Goal: Task Accomplishment & Management: Manage account settings

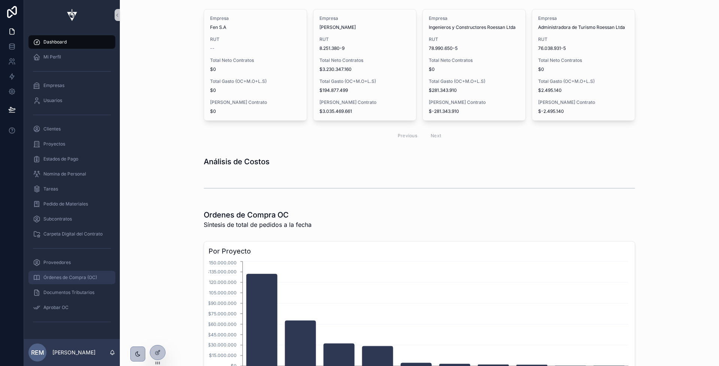
click at [60, 278] on span "Órdenes de Compra (OC)" at bounding box center [70, 277] width 54 height 6
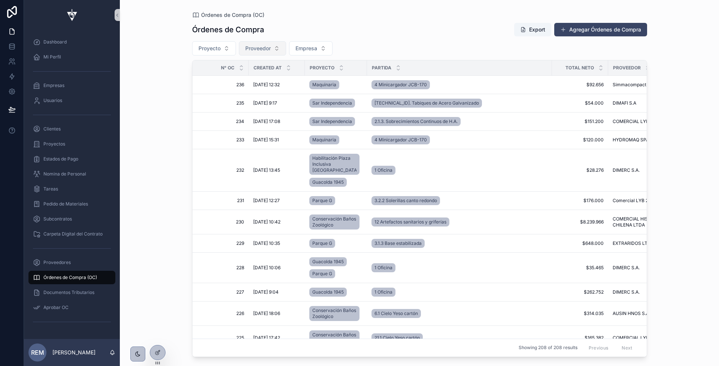
click at [258, 48] on span "Proveedor" at bounding box center [257, 48] width 25 height 7
type input "***"
click at [244, 79] on span "OEG LIMITADA" at bounding box center [238, 78] width 37 height 7
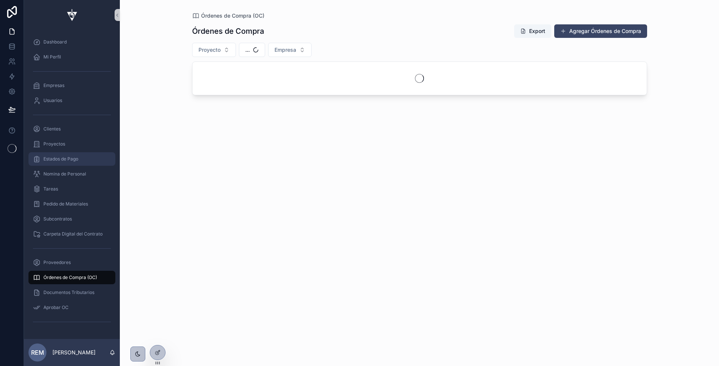
click at [60, 157] on span "Estados de Pago" at bounding box center [60, 159] width 35 height 6
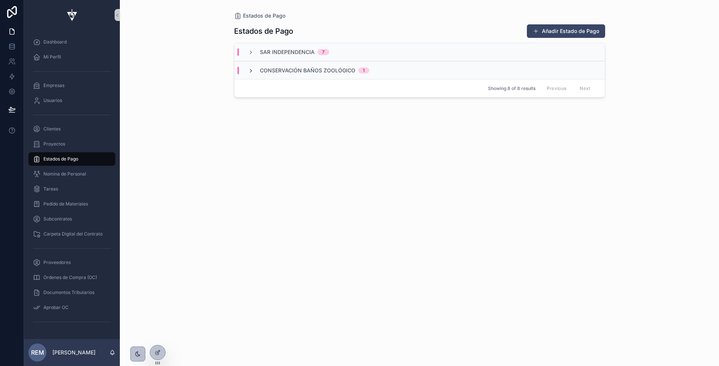
click at [252, 70] on icon "scrollable content" at bounding box center [251, 71] width 6 height 6
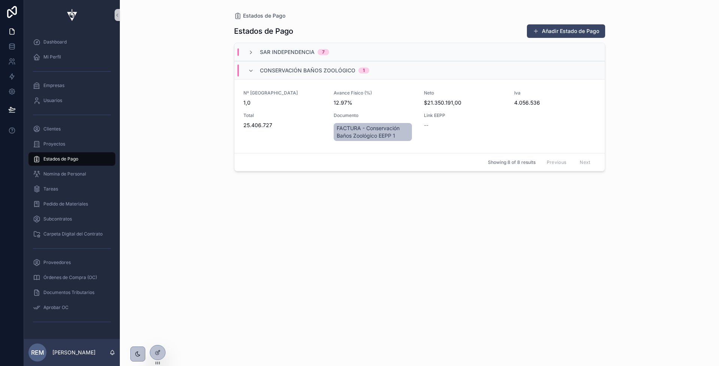
click at [252, 70] on icon "scrollable content" at bounding box center [251, 71] width 6 height 6
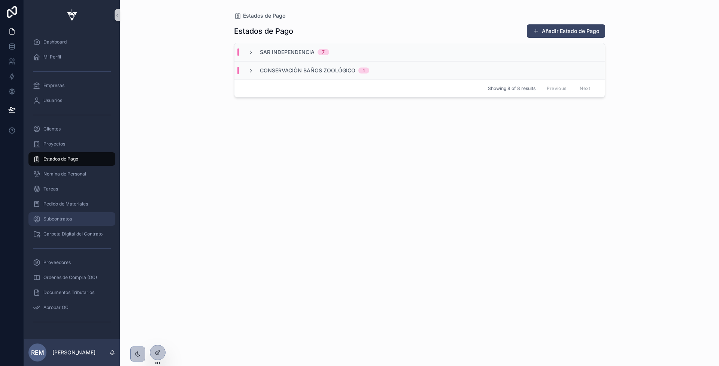
click at [58, 216] on span "Subcontratos" at bounding box center [57, 219] width 28 height 6
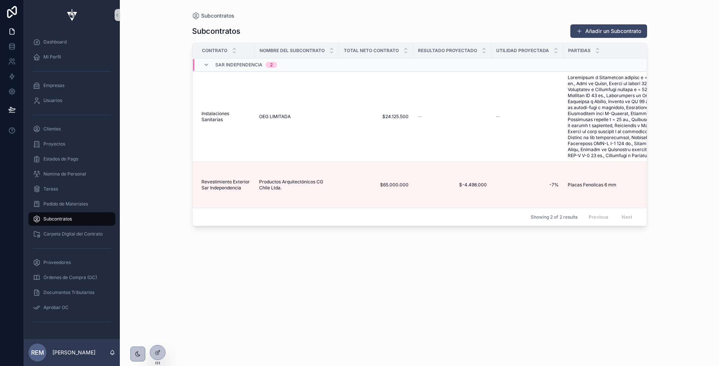
drag, startPoint x: 624, startPoint y: 48, endPoint x: 756, endPoint y: 55, distance: 132.8
click at [719, 55] on html "Dashboard Mi Perfil Empresas Usuarios Clientes Proyectos Estados de Pago Nomina…" at bounding box center [359, 183] width 719 height 366
click at [214, 120] on span "Instalaciones Sanitarias" at bounding box center [226, 117] width 49 height 12
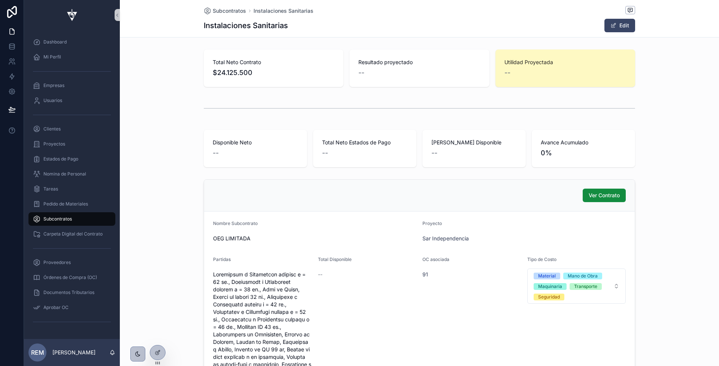
click at [166, 348] on div "Ver Contrato Nombre Subcontrato OEG LIMITADA Proyecto Sar Independencia Partida…" at bounding box center [420, 350] width 600 height 349
click at [159, 354] on icon at bounding box center [158, 352] width 6 height 6
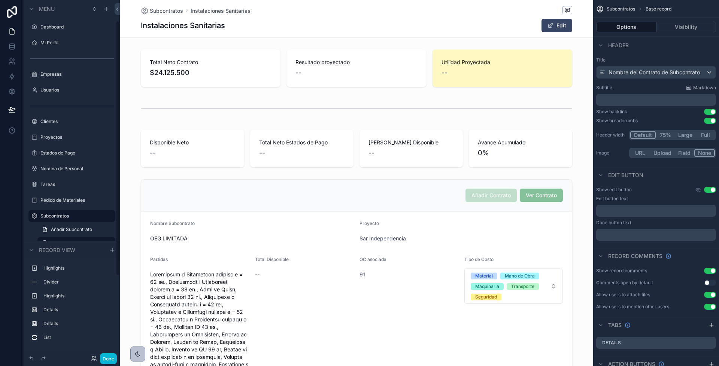
scroll to position [29, 0]
click at [323, 48] on div "scrollable content" at bounding box center [357, 67] width 474 height 43
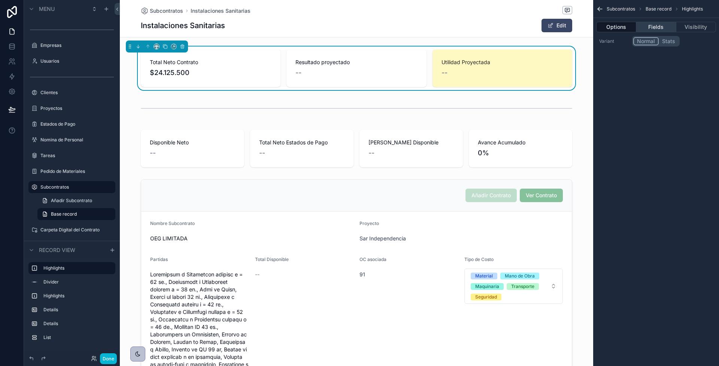
click at [649, 28] on button "Fields" at bounding box center [657, 27] width 40 height 10
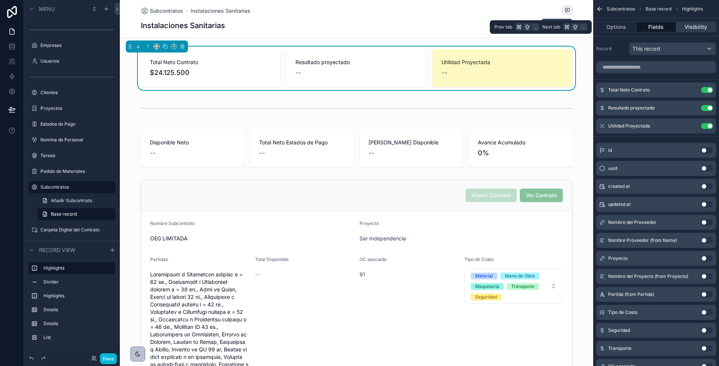
click at [690, 26] on button "Visibility" at bounding box center [697, 27] width 40 height 10
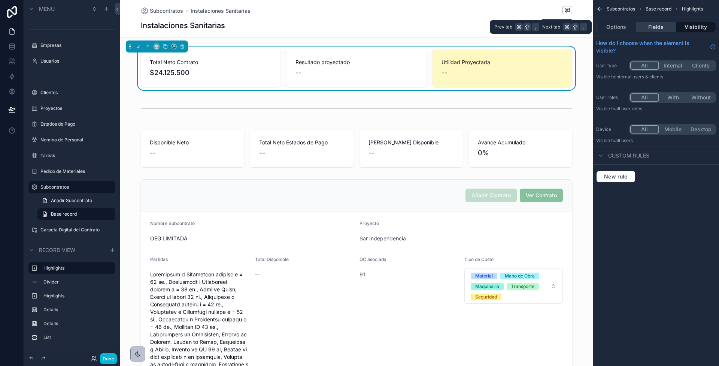
click at [665, 26] on button "Fields" at bounding box center [657, 27] width 40 height 10
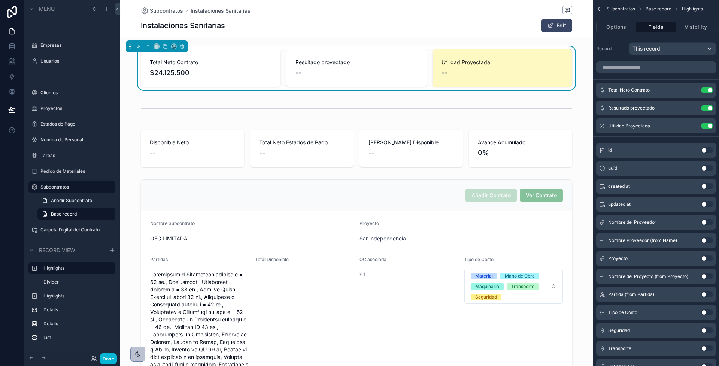
click at [663, 60] on div "scrollable content" at bounding box center [657, 67] width 126 height 18
click at [663, 47] on div "This record" at bounding box center [673, 49] width 86 height 12
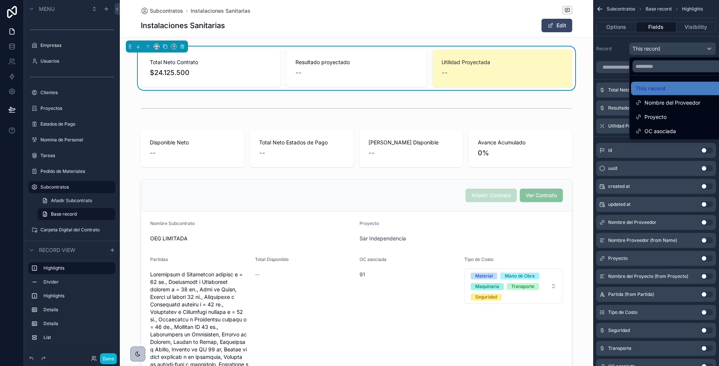
click at [663, 47] on div "scrollable content" at bounding box center [359, 183] width 719 height 366
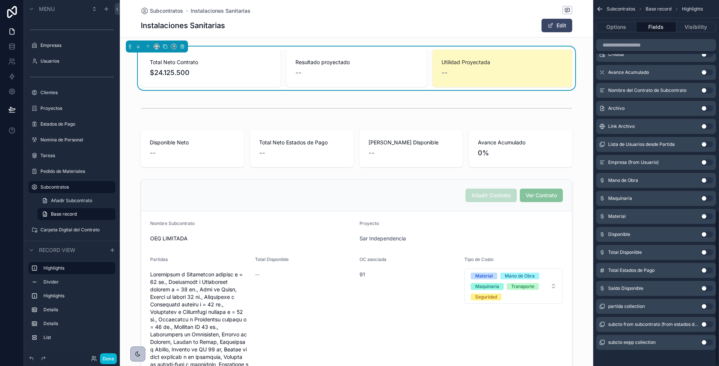
scroll to position [495, 0]
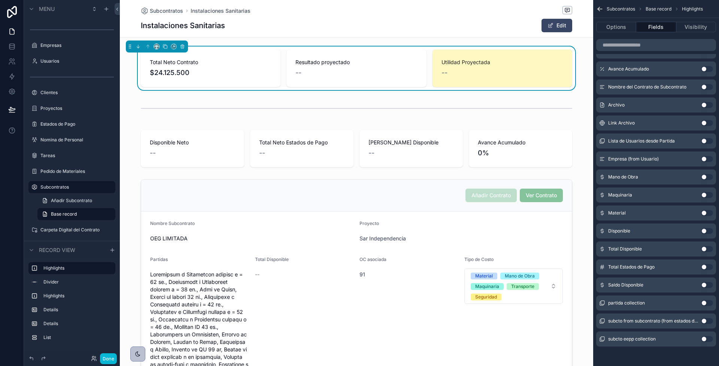
click at [706, 212] on button "Use setting" at bounding box center [707, 213] width 12 height 6
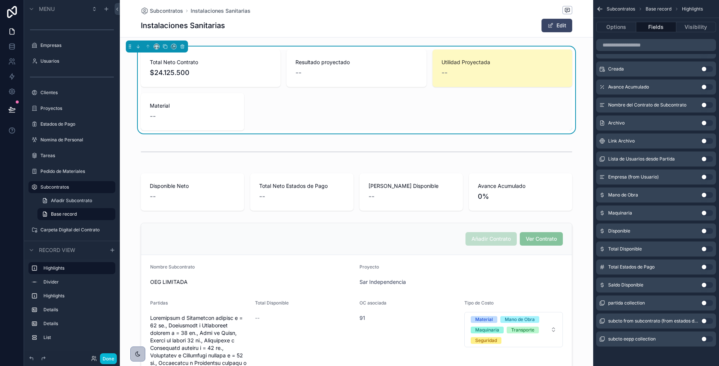
click at [182, 113] on div "--" at bounding box center [192, 116] width 85 height 10
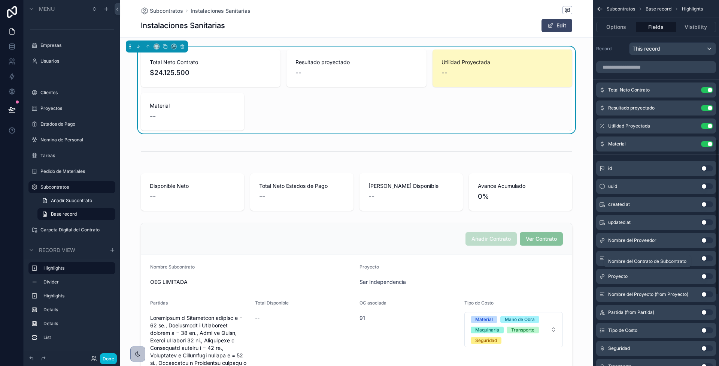
scroll to position [0, 0]
click at [708, 142] on button "Use setting" at bounding box center [707, 144] width 12 height 6
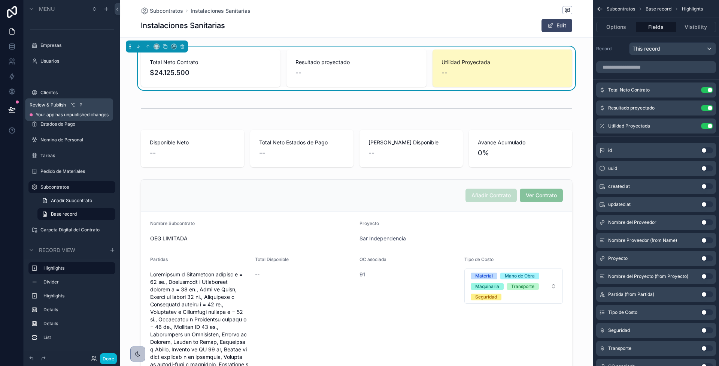
click at [9, 111] on icon at bounding box center [11, 109] width 7 height 7
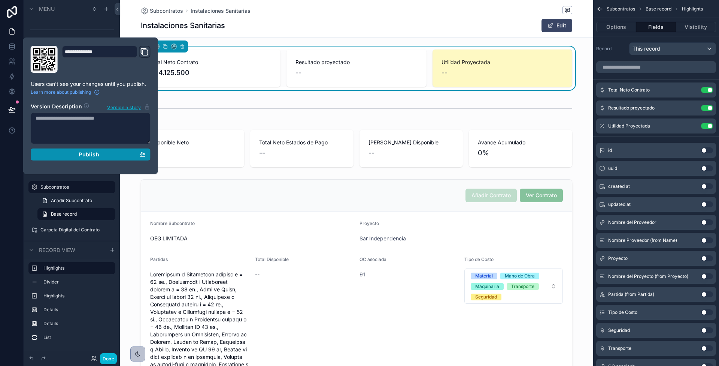
click at [94, 154] on span "Publish" at bounding box center [89, 154] width 20 height 7
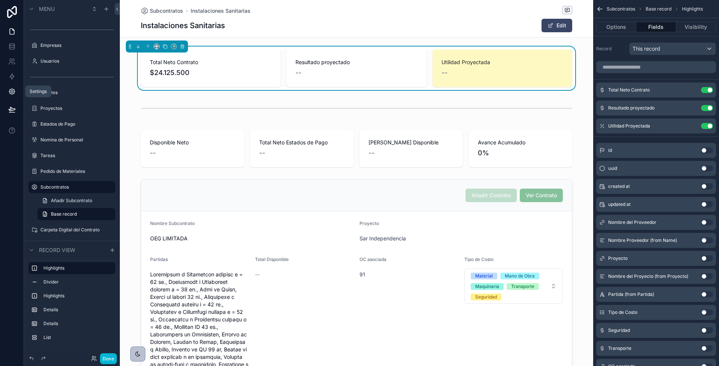
click at [13, 90] on icon at bounding box center [11, 91] width 7 height 7
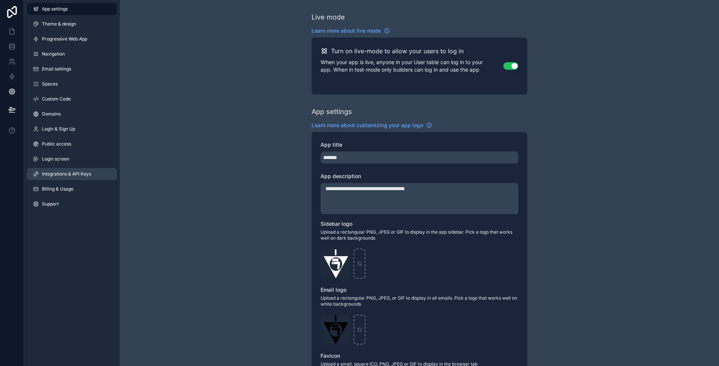
click at [61, 173] on span "Integrations & API Keys" at bounding box center [66, 174] width 49 height 6
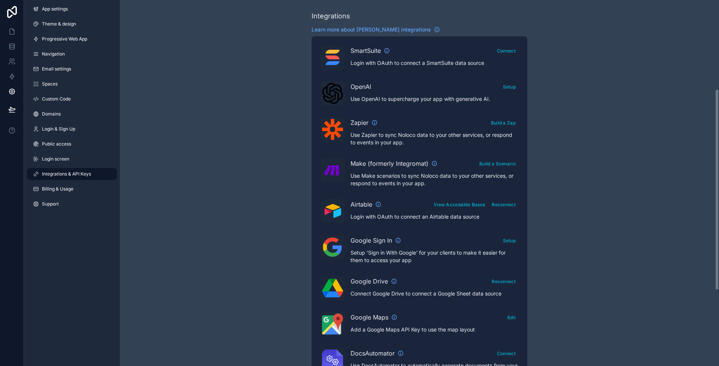
scroll to position [162, 0]
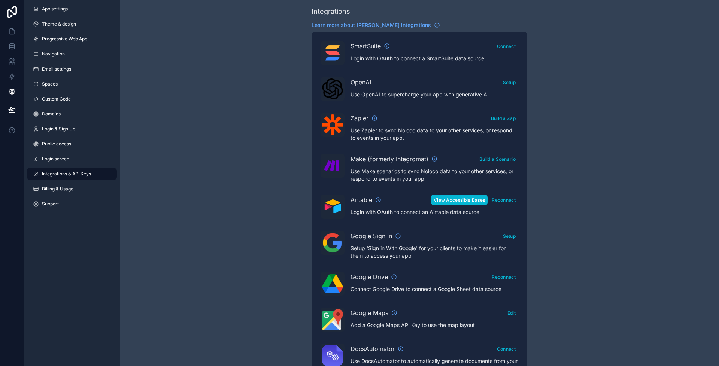
click at [452, 198] on button "View Accessible Bases" at bounding box center [459, 199] width 57 height 11
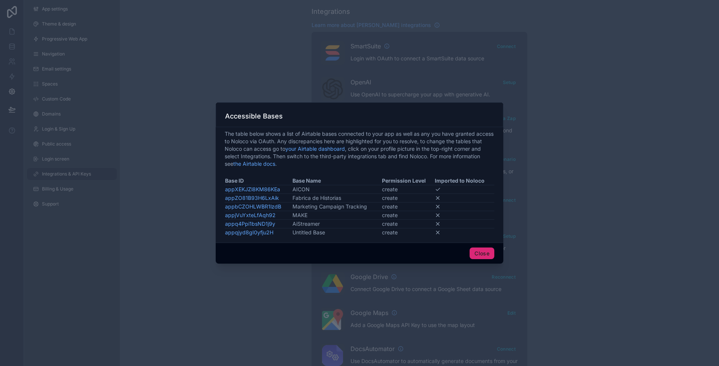
click at [473, 253] on button "Close" at bounding box center [482, 253] width 25 height 12
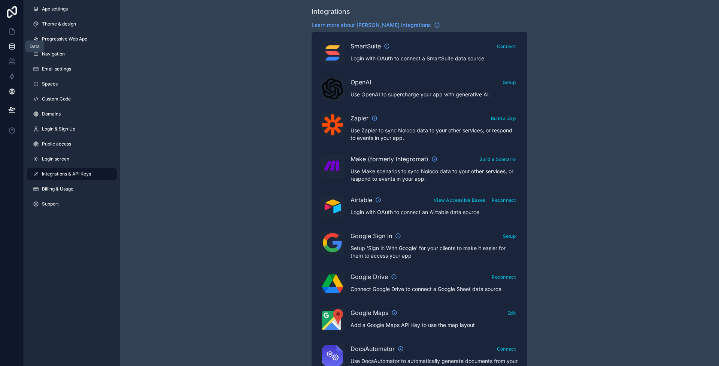
click at [14, 43] on icon at bounding box center [11, 46] width 7 height 7
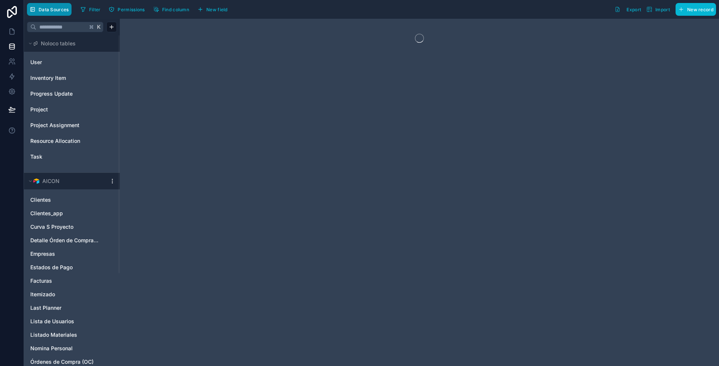
click at [54, 11] on span "Data Sources" at bounding box center [54, 10] width 30 height 6
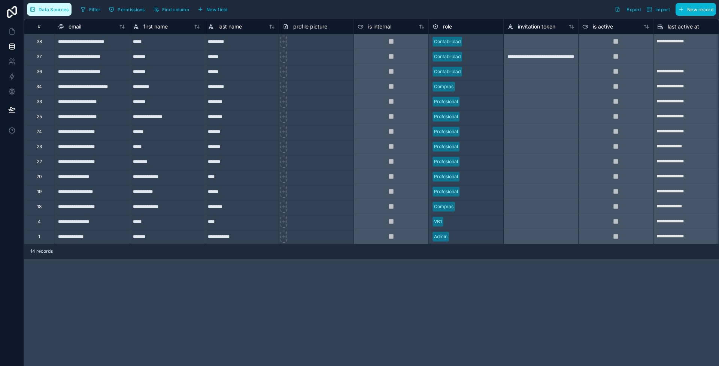
click at [54, 11] on span "Data Sources" at bounding box center [54, 10] width 30 height 6
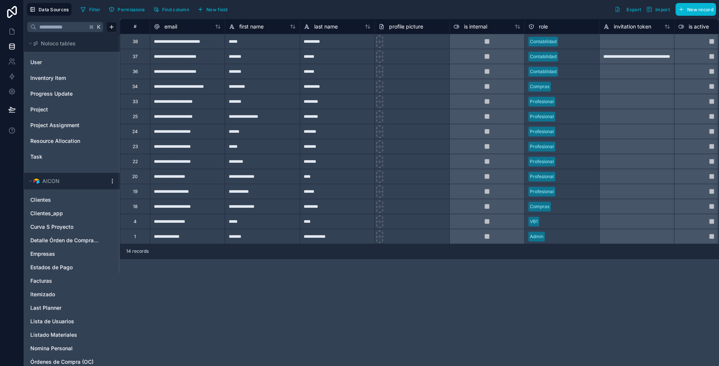
click at [112, 181] on html "**********" at bounding box center [359, 183] width 719 height 366
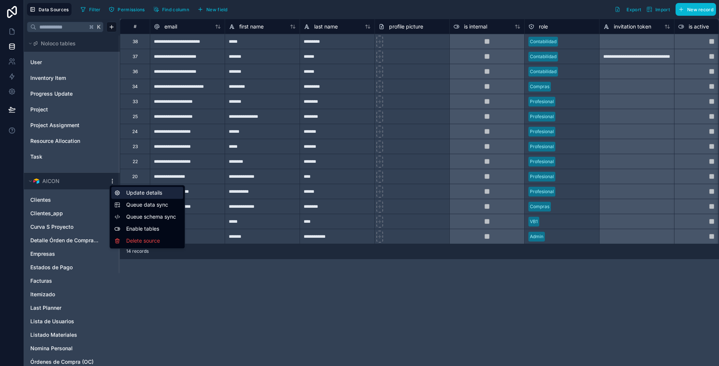
click at [120, 192] on div "Update details" at bounding box center [147, 193] width 72 height 12
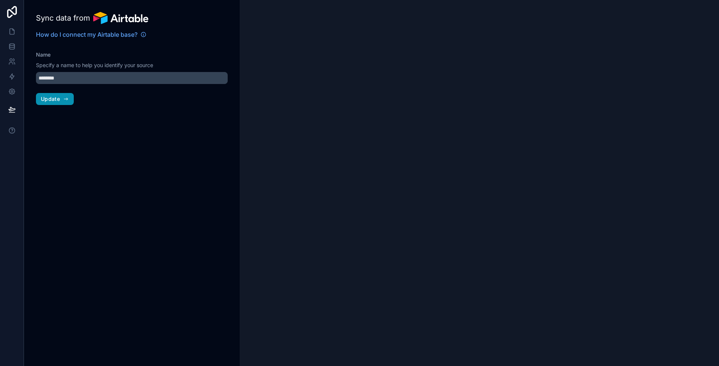
click at [43, 100] on span "Update" at bounding box center [50, 99] width 19 height 7
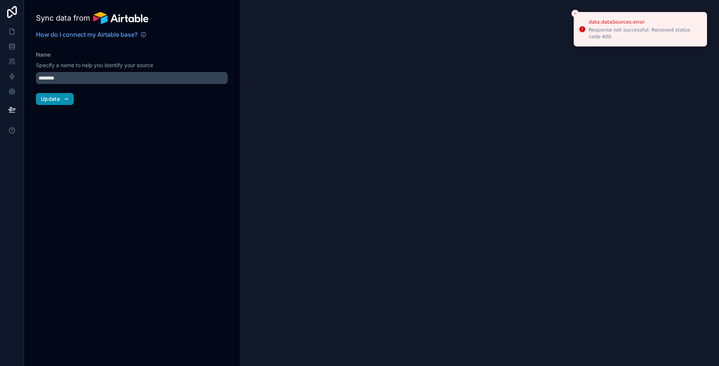
type input "*****"
click at [64, 78] on input "*****" at bounding box center [132, 78] width 192 height 12
click at [57, 101] on span "Update" at bounding box center [50, 99] width 19 height 7
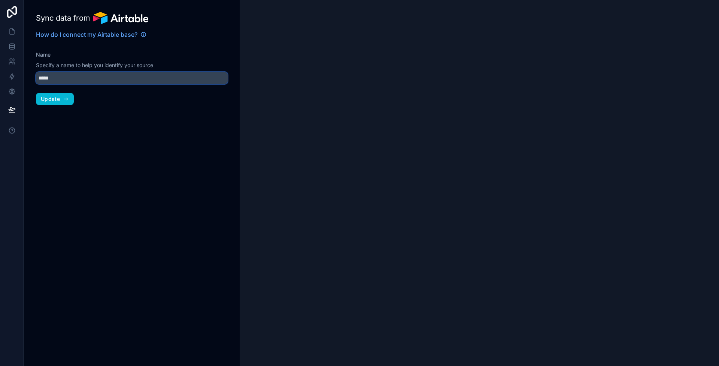
click at [45, 78] on input "*****" at bounding box center [132, 78] width 192 height 12
click at [47, 99] on span "Update" at bounding box center [50, 99] width 19 height 7
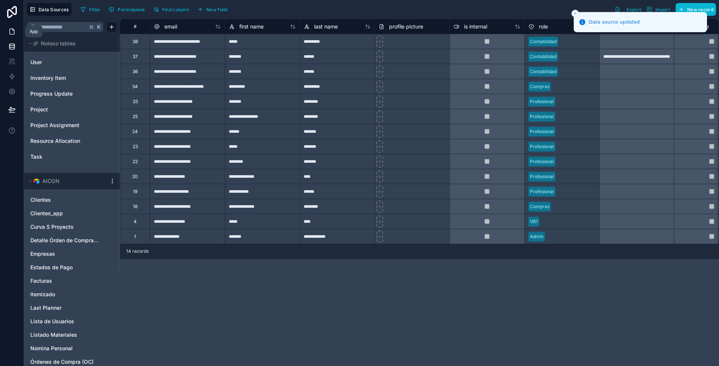
click at [10, 33] on icon at bounding box center [11, 31] width 7 height 7
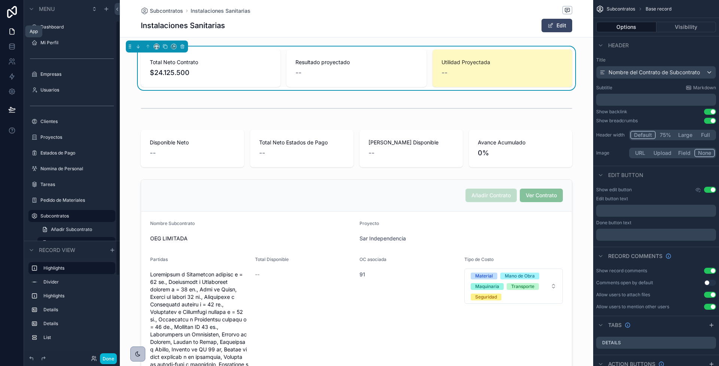
scroll to position [29, 0]
click at [54, 184] on label "Subcontratos" at bounding box center [70, 187] width 60 height 6
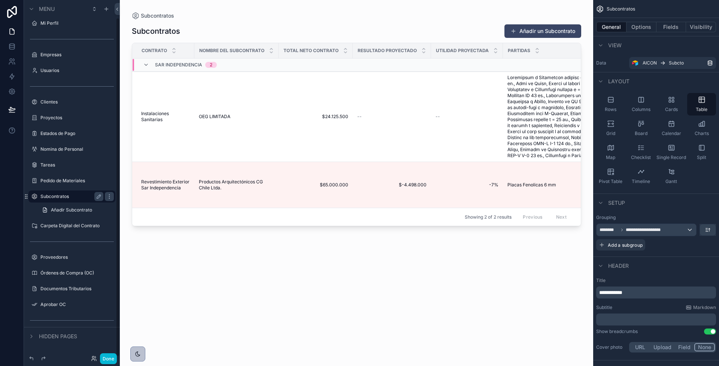
scroll to position [19, 0]
click at [146, 117] on span "Instalaciones Sanitarias" at bounding box center [165, 117] width 49 height 12
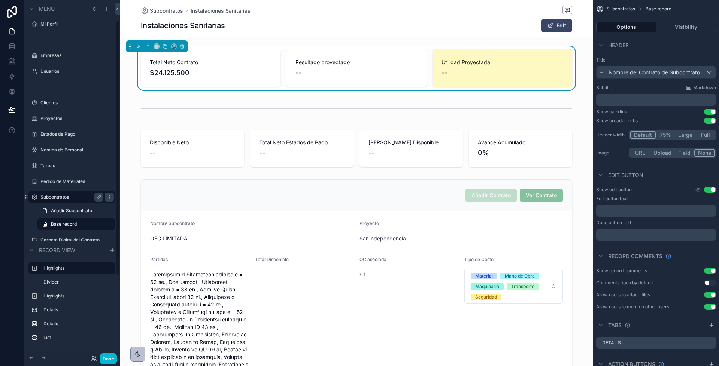
scroll to position [29, 0]
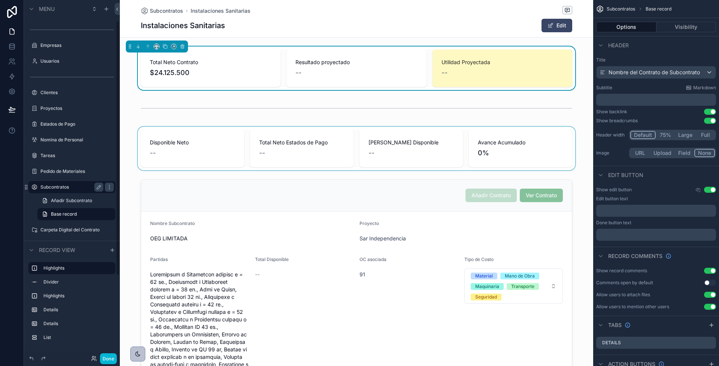
click at [128, 152] on div "scrollable content" at bounding box center [357, 148] width 474 height 43
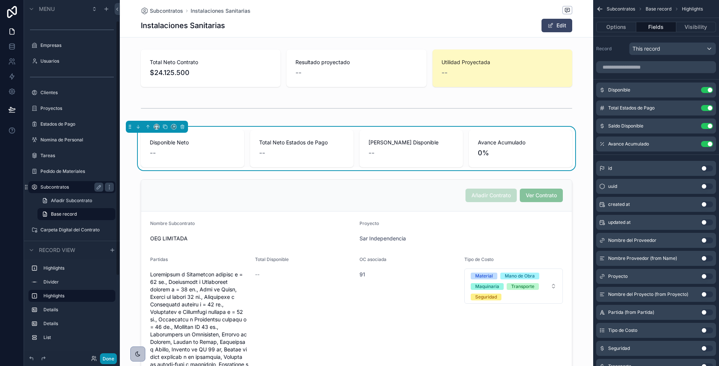
click at [109, 359] on button "Done" at bounding box center [108, 358] width 17 height 11
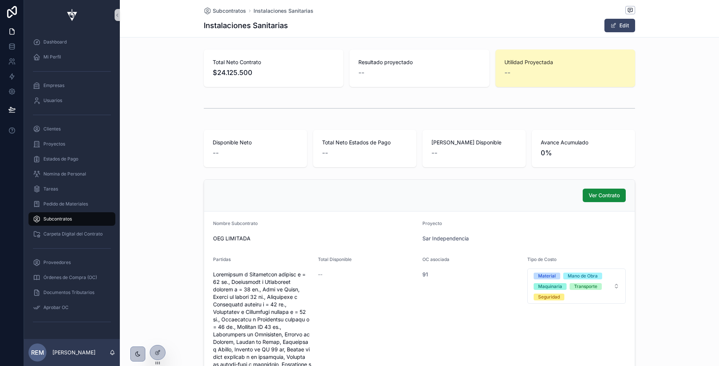
click at [535, 73] on div "--" at bounding box center [566, 72] width 122 height 10
click at [619, 25] on button "Edit" at bounding box center [620, 25] width 31 height 13
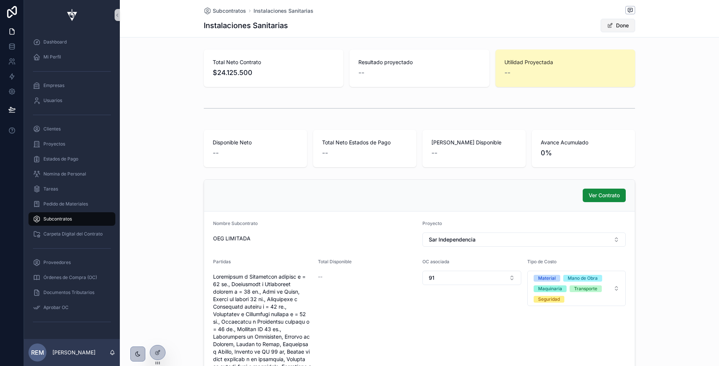
click at [617, 27] on button "Done" at bounding box center [618, 25] width 34 height 13
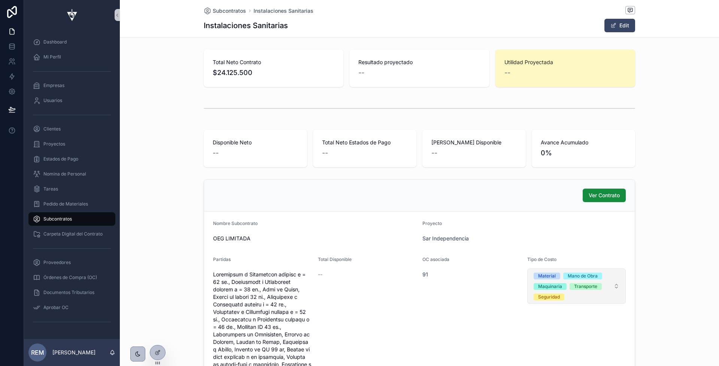
click at [618, 287] on button "Material Mano de Obra Maquinaria Transporte Seguridad" at bounding box center [577, 285] width 99 height 35
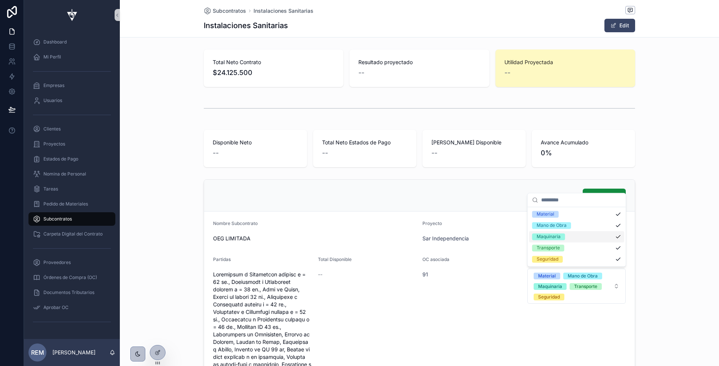
click at [553, 235] on div "Maquinaria" at bounding box center [549, 236] width 24 height 7
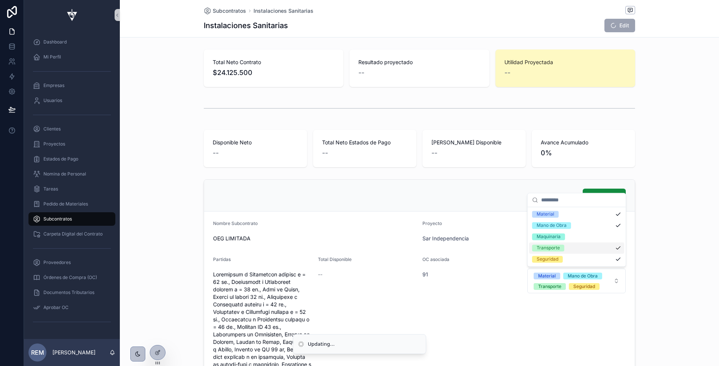
click at [551, 248] on div "Transporte" at bounding box center [548, 247] width 23 height 7
click at [550, 257] on div "Seguridad" at bounding box center [548, 259] width 22 height 7
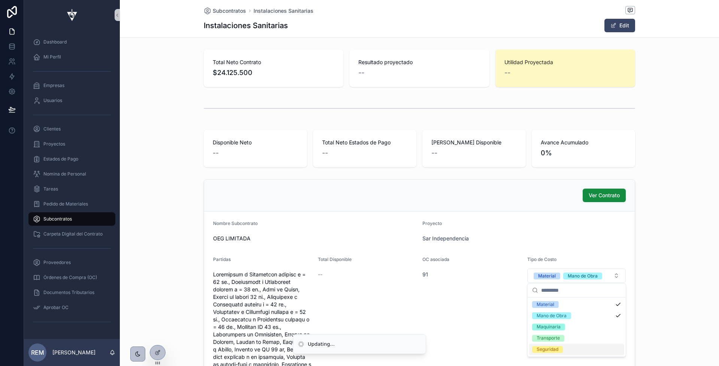
click at [528, 200] on div "Ver Contrato" at bounding box center [419, 194] width 413 height 13
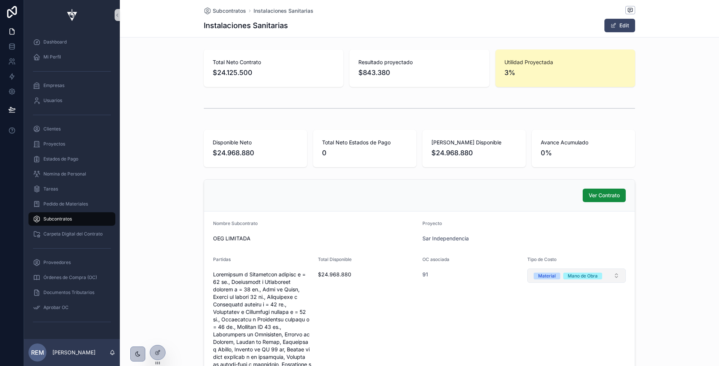
click at [615, 274] on button "Material Mano de Obra" at bounding box center [577, 275] width 99 height 14
click at [556, 324] on div "Maquinaria" at bounding box center [549, 326] width 24 height 7
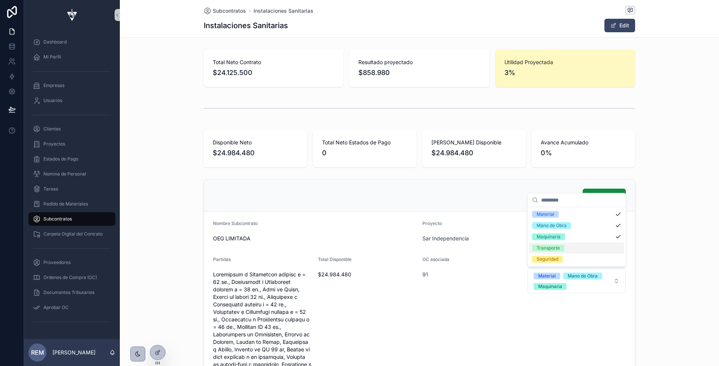
click at [556, 249] on div "Transporte" at bounding box center [548, 247] width 23 height 7
click at [551, 260] on div "Seguridad" at bounding box center [548, 259] width 22 height 7
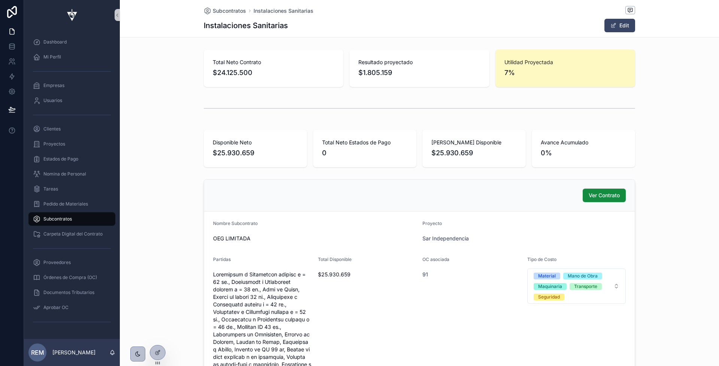
click at [64, 220] on span "Subcontratos" at bounding box center [57, 219] width 28 height 6
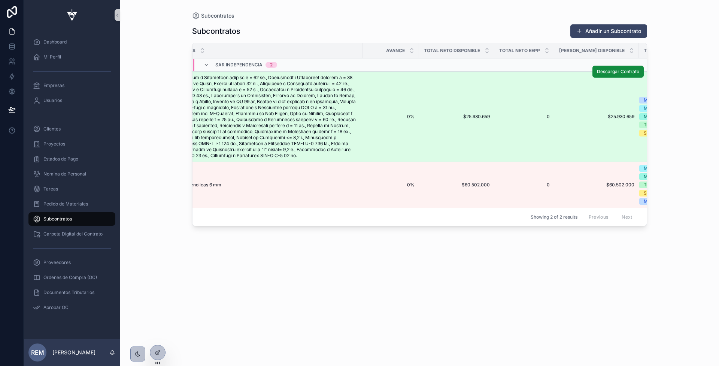
scroll to position [0, 360]
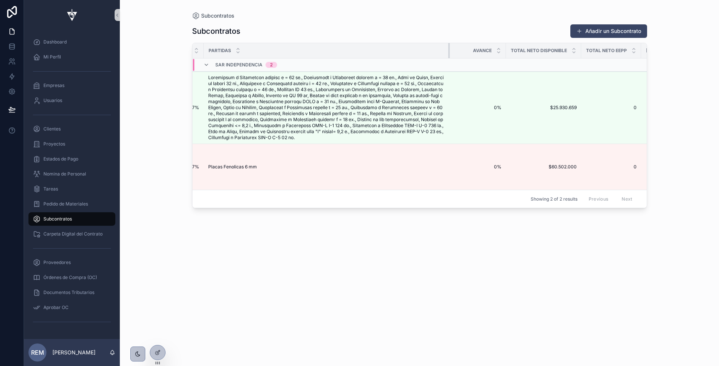
drag, startPoint x: 396, startPoint y: 48, endPoint x: 447, endPoint y: 58, distance: 52.2
click at [447, 58] on th "Partidas" at bounding box center [327, 50] width 246 height 15
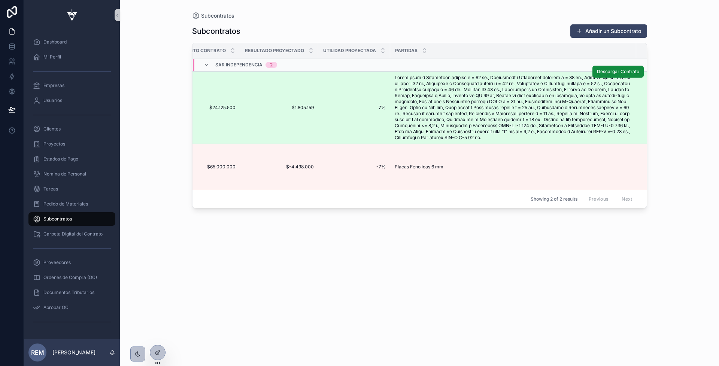
scroll to position [0, 0]
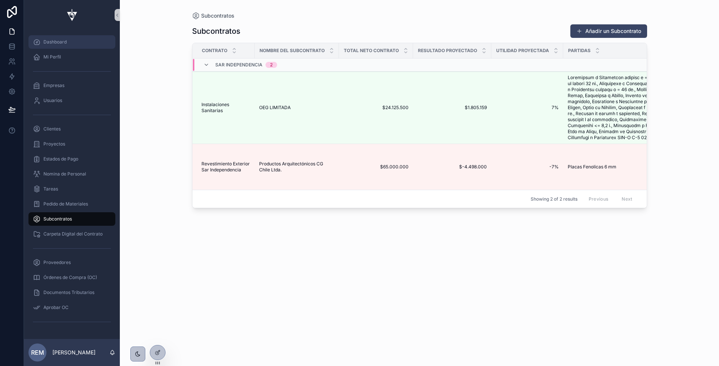
click at [49, 42] on span "Dashboard" at bounding box center [54, 42] width 23 height 6
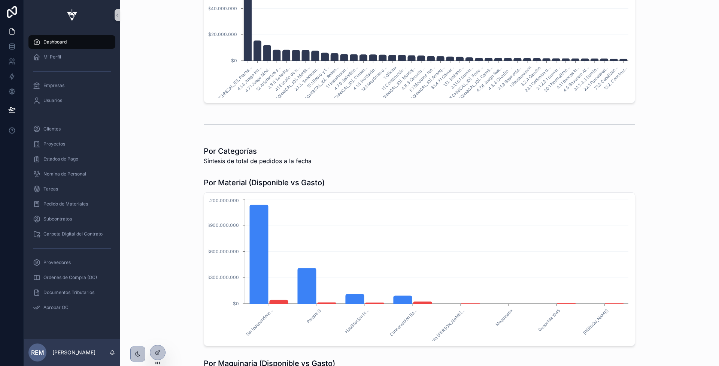
scroll to position [658, 0]
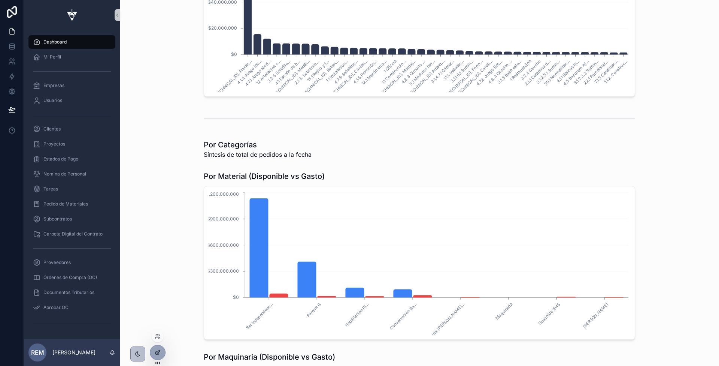
click at [158, 352] on icon at bounding box center [158, 352] width 6 height 6
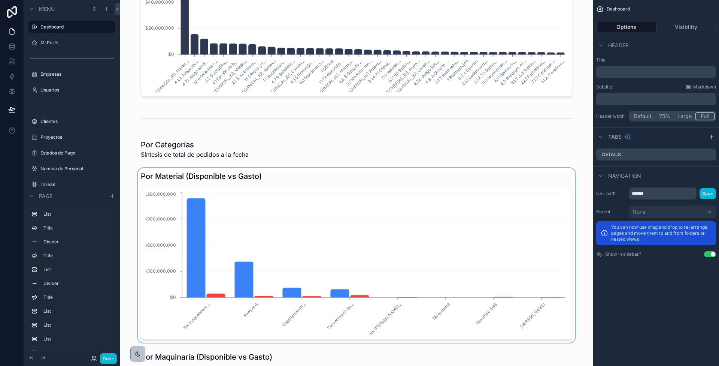
click at [325, 174] on div "scrollable content" at bounding box center [357, 255] width 462 height 175
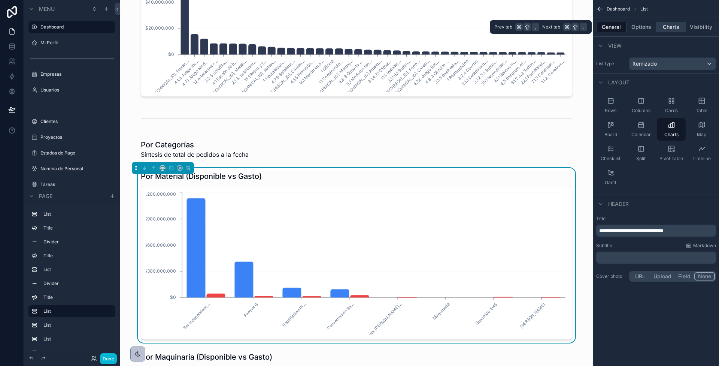
click at [670, 27] on button "Charts" at bounding box center [672, 27] width 30 height 10
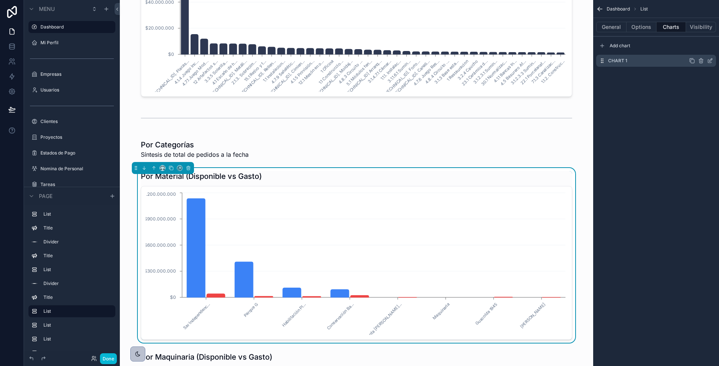
click at [709, 60] on icon "scrollable content" at bounding box center [710, 61] width 6 height 6
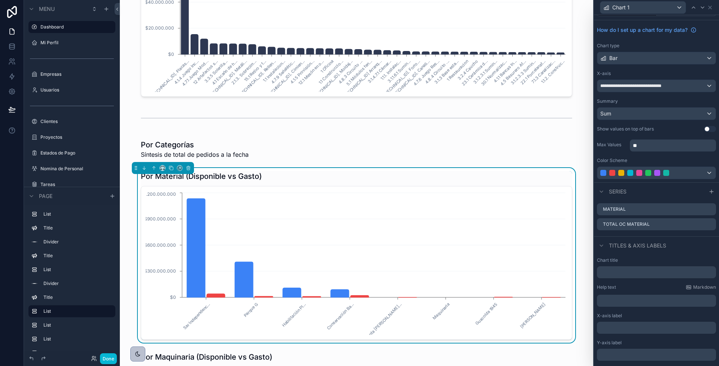
scroll to position [14, 0]
click at [711, 220] on icon at bounding box center [710, 223] width 6 height 6
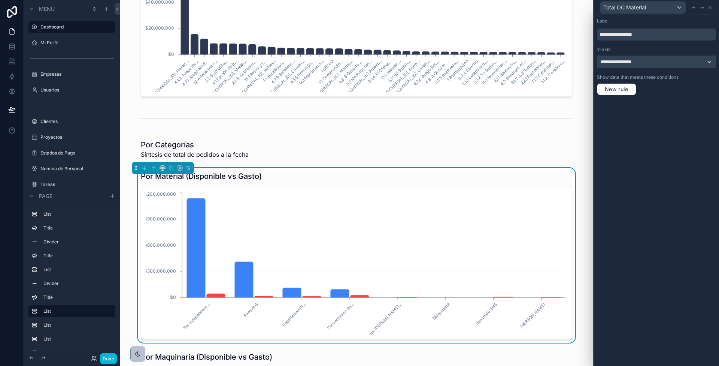
click at [642, 65] on div "**********" at bounding box center [657, 62] width 118 height 12
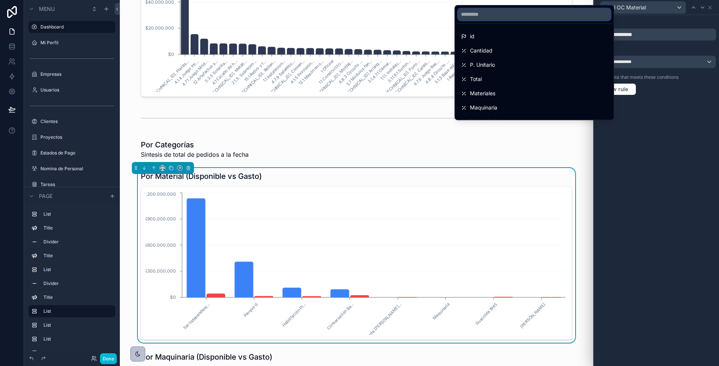
click at [552, 15] on input "text" at bounding box center [534, 14] width 153 height 12
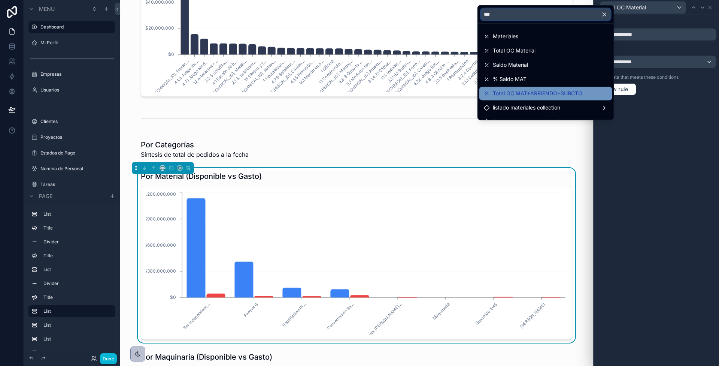
type input "***"
click at [540, 91] on span "Total OC MAT+ARRIENDO+SUBCTO" at bounding box center [538, 93] width 90 height 9
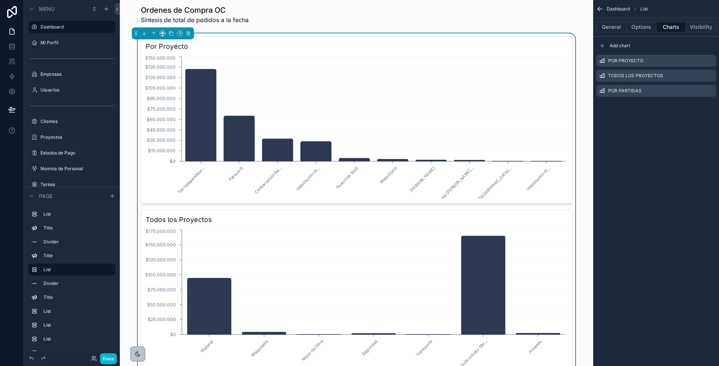
scroll to position [239, 0]
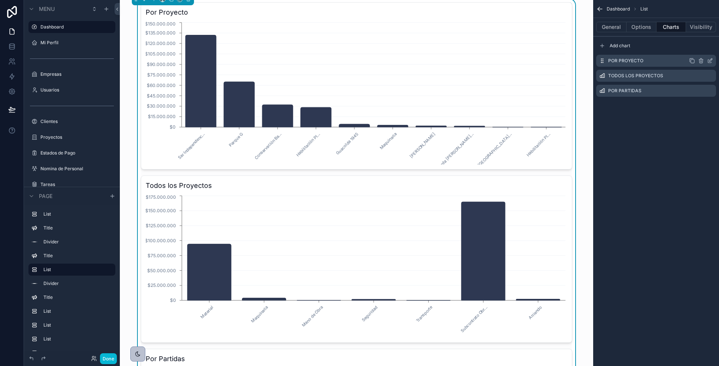
click at [710, 62] on icon "scrollable content" at bounding box center [710, 61] width 6 height 6
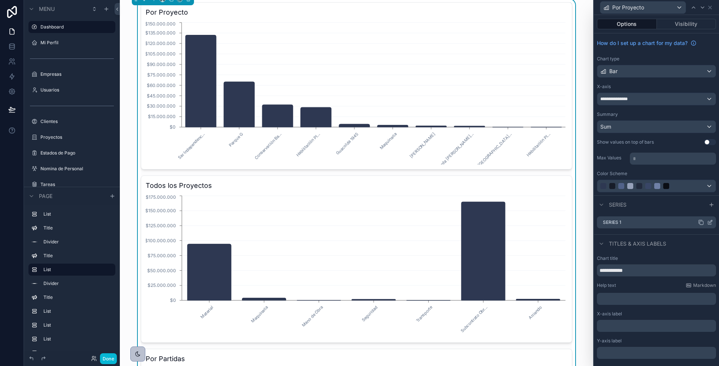
click at [710, 221] on icon at bounding box center [711, 221] width 3 height 3
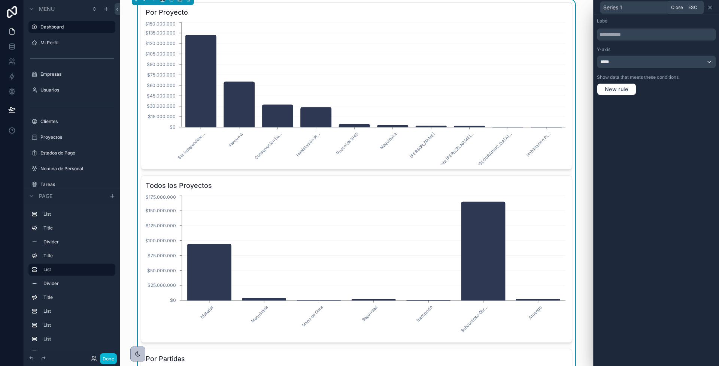
click at [710, 8] on icon at bounding box center [710, 7] width 3 height 3
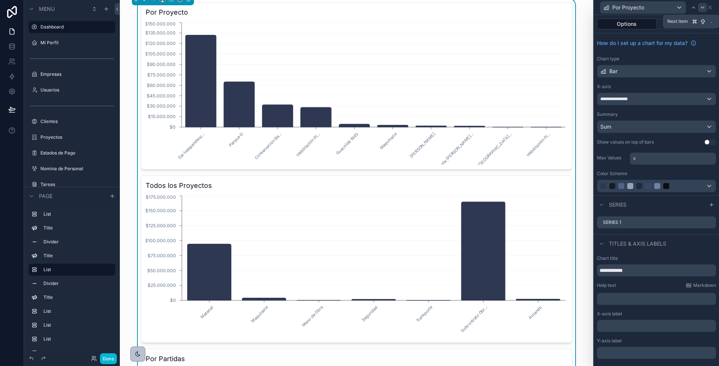
click at [703, 6] on icon at bounding box center [703, 7] width 6 height 6
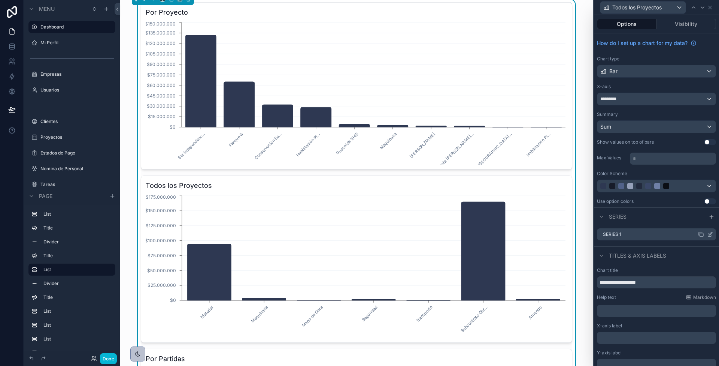
click at [709, 233] on icon at bounding box center [710, 234] width 6 height 6
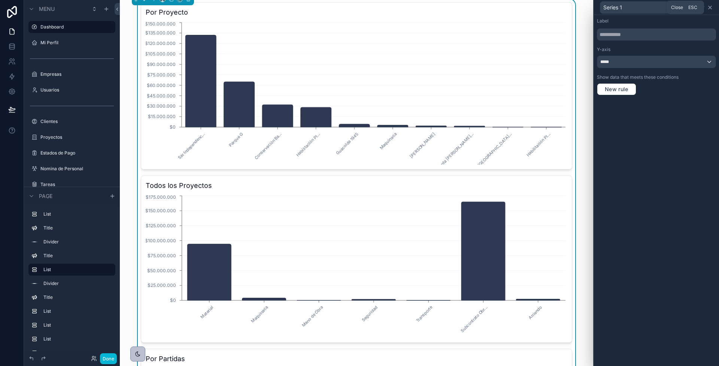
click at [711, 5] on icon at bounding box center [710, 7] width 6 height 6
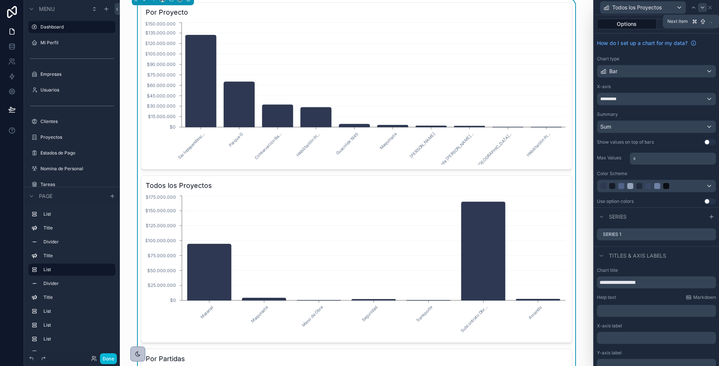
click at [703, 9] on icon at bounding box center [703, 7] width 6 height 6
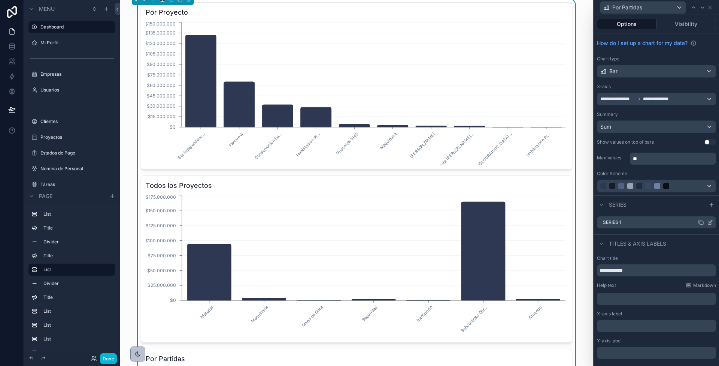
click at [710, 221] on icon at bounding box center [711, 221] width 3 height 3
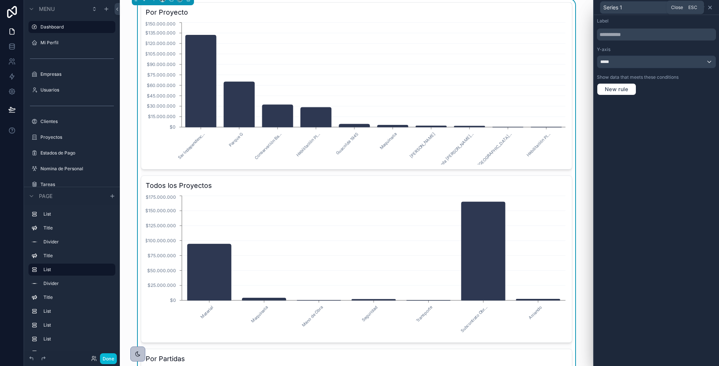
click at [711, 9] on icon at bounding box center [710, 7] width 6 height 6
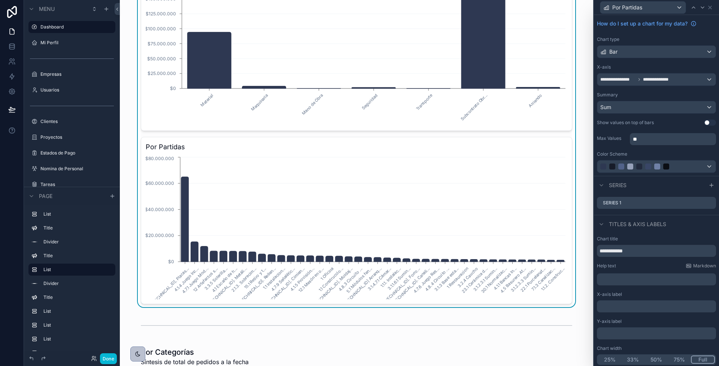
scroll to position [474, 0]
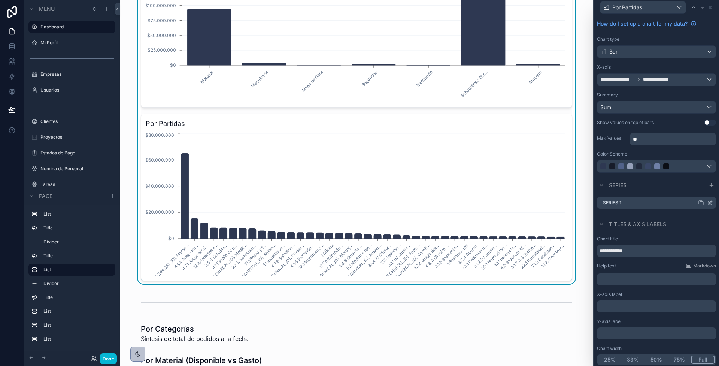
click at [710, 201] on icon at bounding box center [711, 201] width 3 height 3
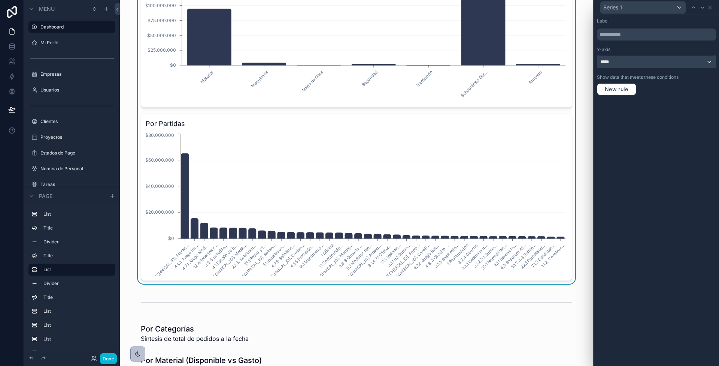
click at [634, 64] on div "*****" at bounding box center [657, 62] width 118 height 12
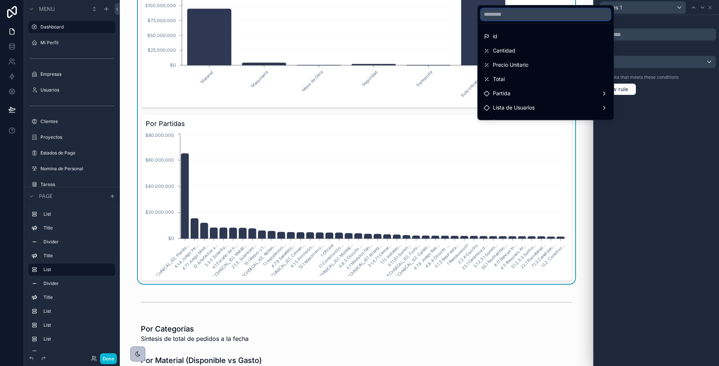
click at [556, 12] on input "text" at bounding box center [546, 14] width 130 height 12
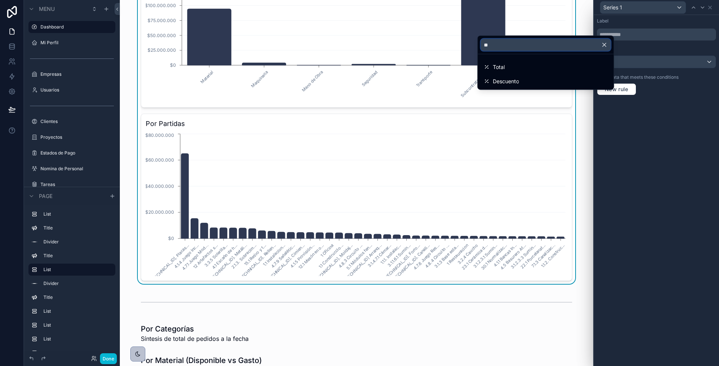
type input "**"
click at [606, 45] on icon "button" at bounding box center [604, 45] width 7 height 7
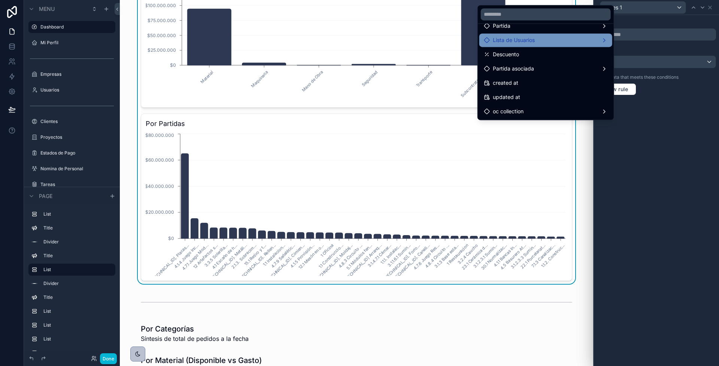
scroll to position [0, 0]
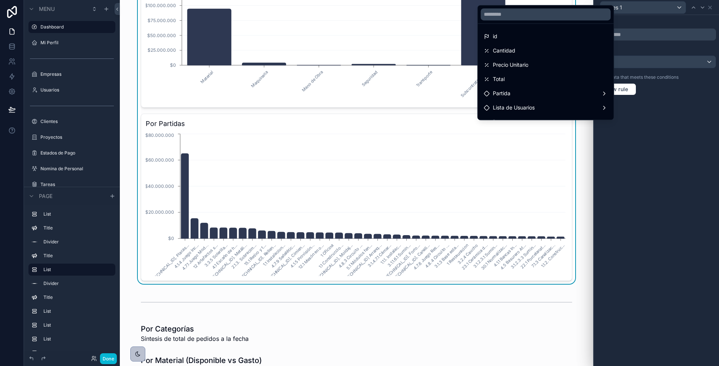
click at [683, 203] on div at bounding box center [656, 183] width 125 height 366
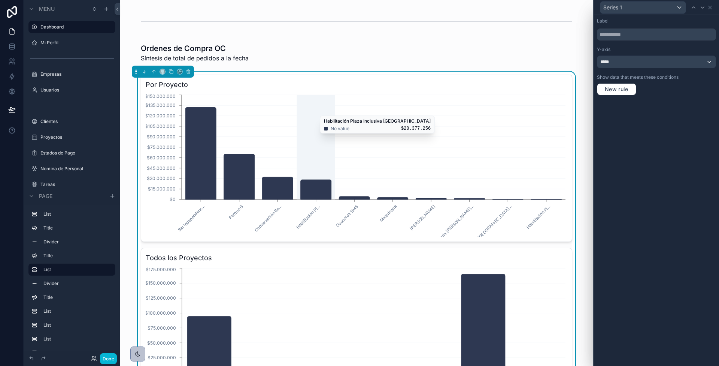
scroll to position [160, 0]
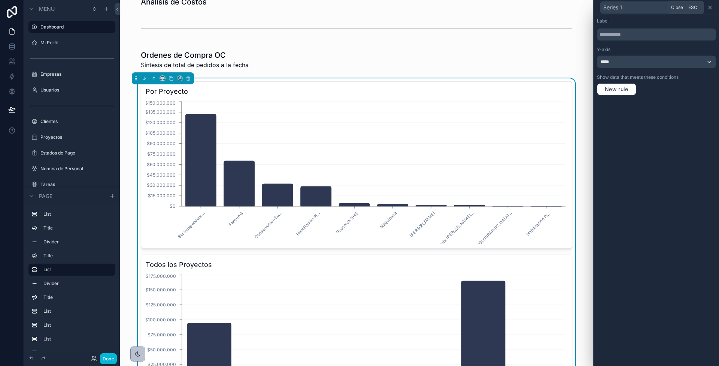
click at [711, 7] on icon at bounding box center [710, 7] width 6 height 6
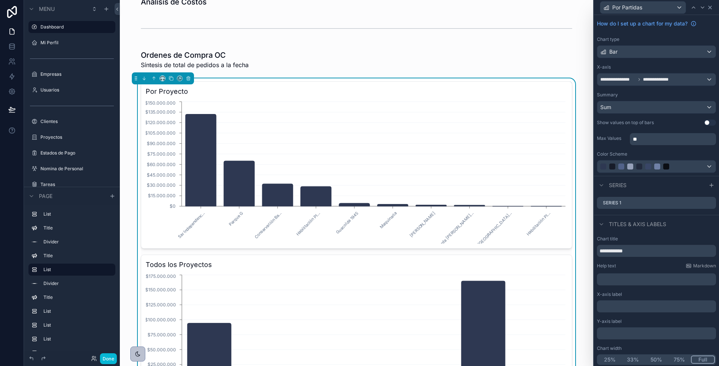
click at [710, 7] on icon at bounding box center [710, 7] width 6 height 6
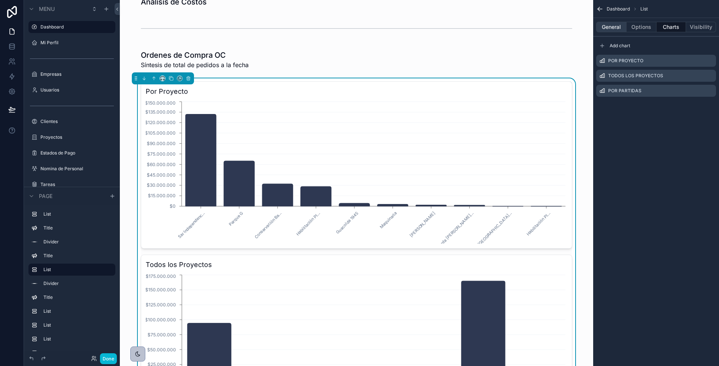
click at [610, 29] on button "General" at bounding box center [612, 27] width 30 height 10
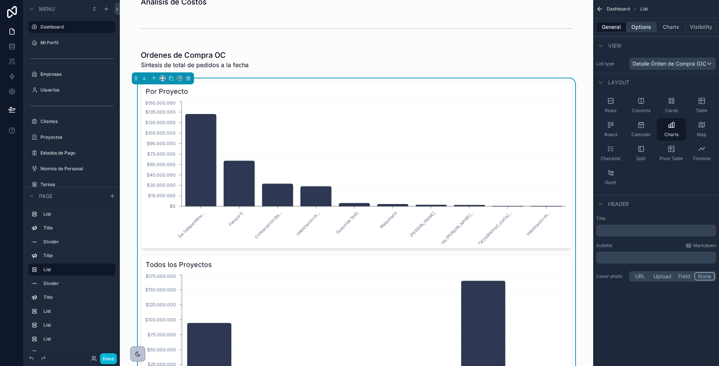
click at [637, 27] on button "Options" at bounding box center [642, 27] width 30 height 10
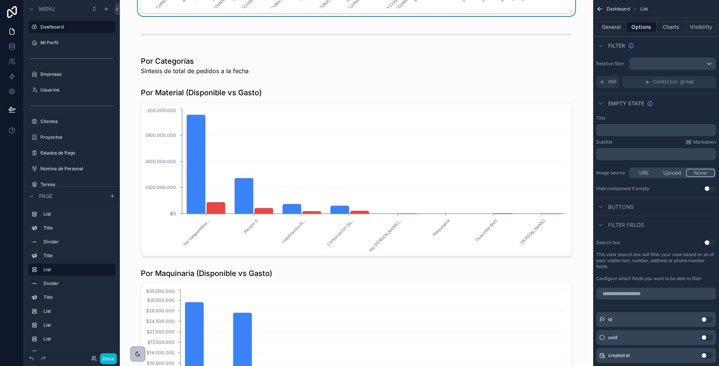
scroll to position [742, 0]
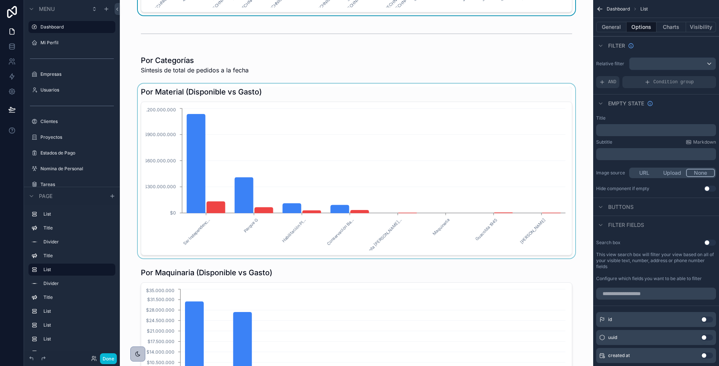
click at [211, 204] on div "scrollable content" at bounding box center [357, 171] width 462 height 175
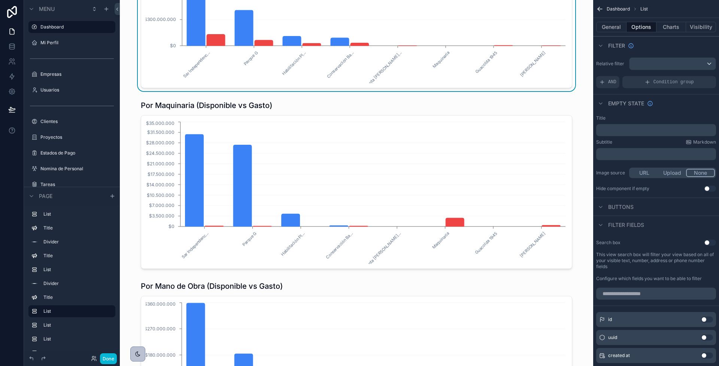
scroll to position [918, 0]
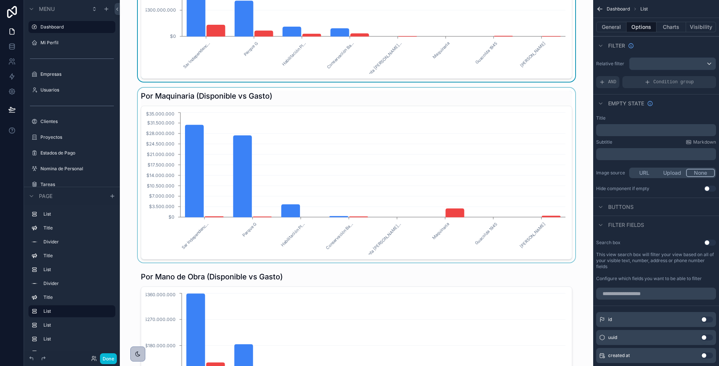
click at [199, 182] on div "scrollable content" at bounding box center [357, 175] width 462 height 175
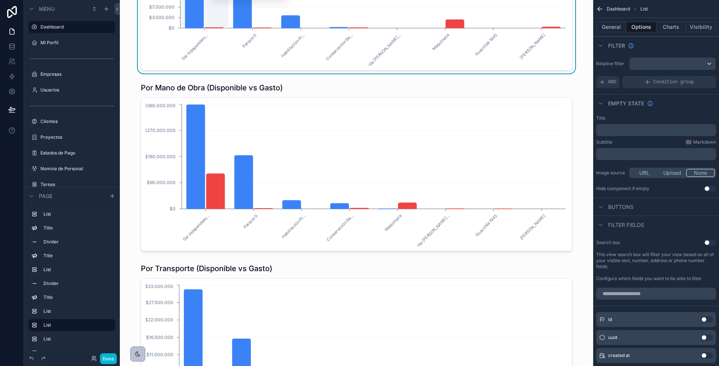
scroll to position [1111, 0]
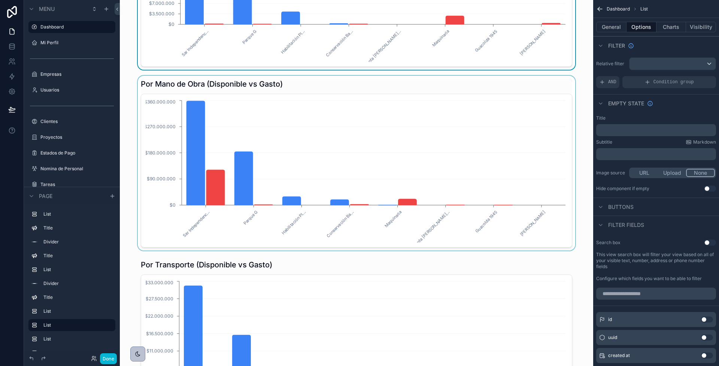
click at [224, 132] on div "scrollable content" at bounding box center [357, 163] width 462 height 175
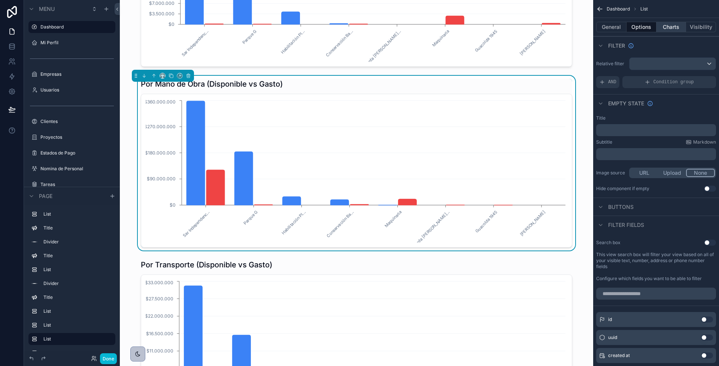
click at [667, 25] on button "Charts" at bounding box center [672, 27] width 30 height 10
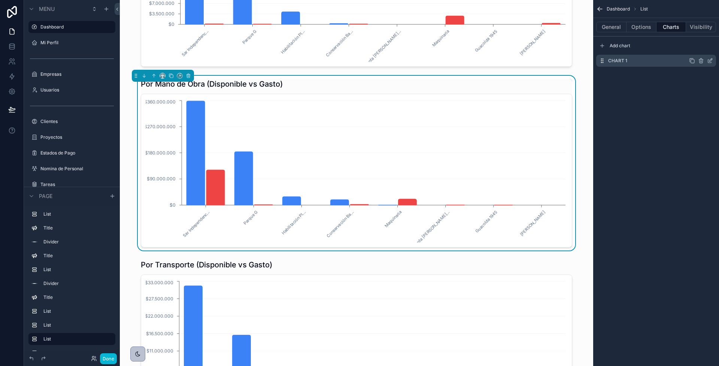
click at [711, 61] on icon "scrollable content" at bounding box center [710, 61] width 6 height 6
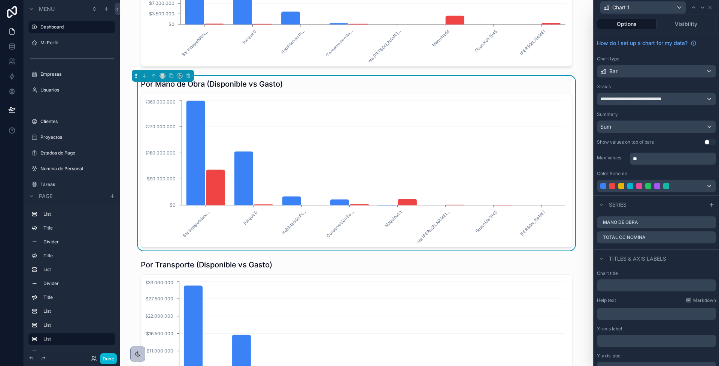
click at [711, 140] on button "Use setting" at bounding box center [710, 142] width 12 height 6
drag, startPoint x: 647, startPoint y: 157, endPoint x: 615, endPoint y: 154, distance: 32.8
click at [615, 154] on div "Max Values **" at bounding box center [656, 157] width 119 height 13
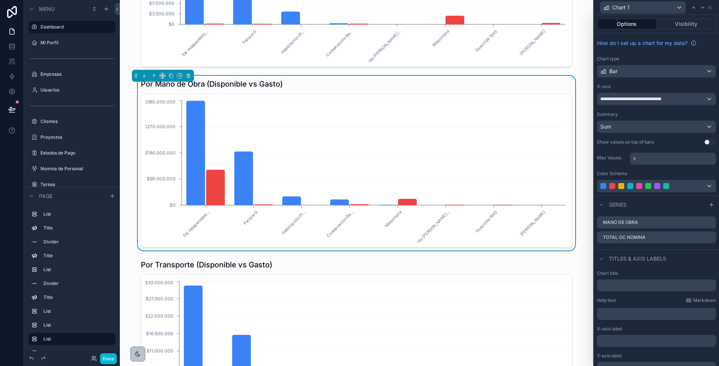
click at [615, 147] on div "**********" at bounding box center [656, 114] width 125 height 162
click at [709, 237] on icon at bounding box center [710, 237] width 6 height 6
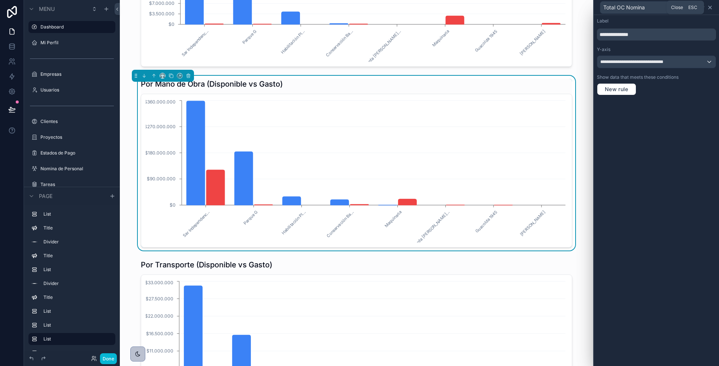
click at [710, 7] on icon at bounding box center [710, 7] width 6 height 6
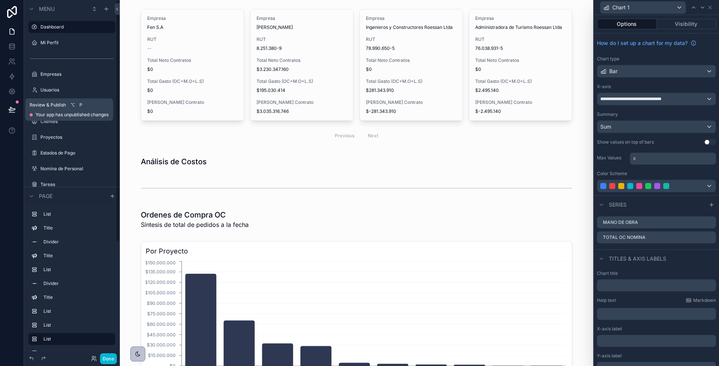
click at [14, 109] on icon at bounding box center [11, 109] width 7 height 7
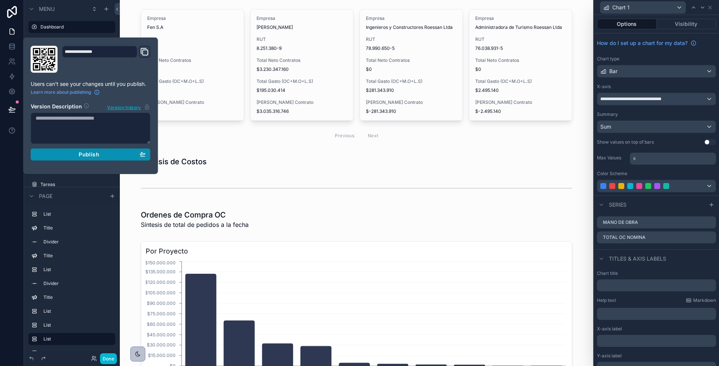
click at [105, 156] on div "Publish" at bounding box center [91, 154] width 110 height 7
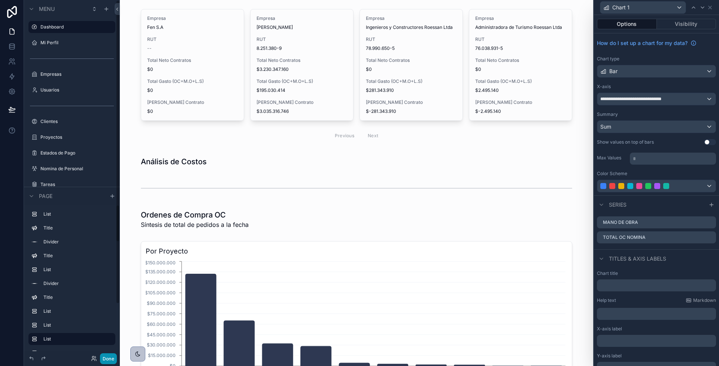
click at [107, 357] on button "Done" at bounding box center [108, 358] width 17 height 11
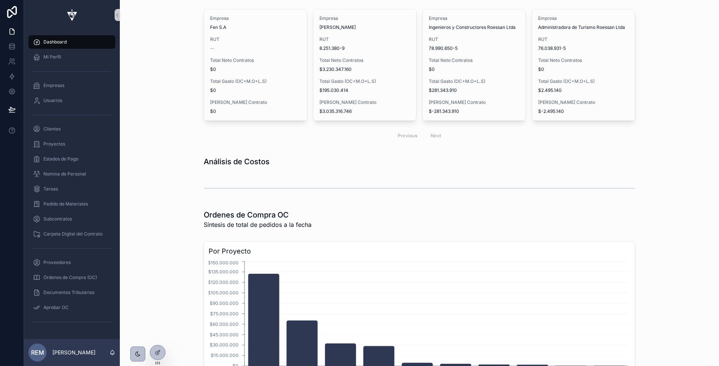
click at [439, 133] on div "Previous Next" at bounding box center [420, 136] width 54 height 12
